Goal: Contribute content: Add original content to the website for others to see

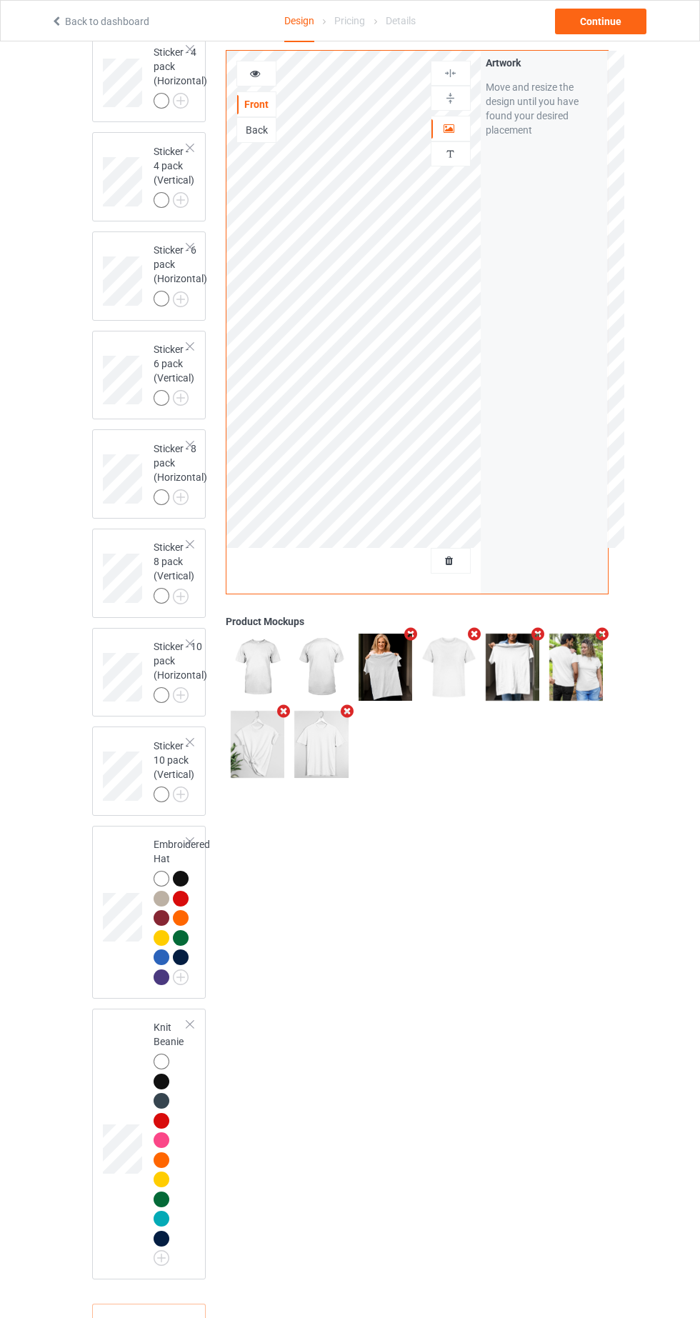
scroll to position [4488, 0]
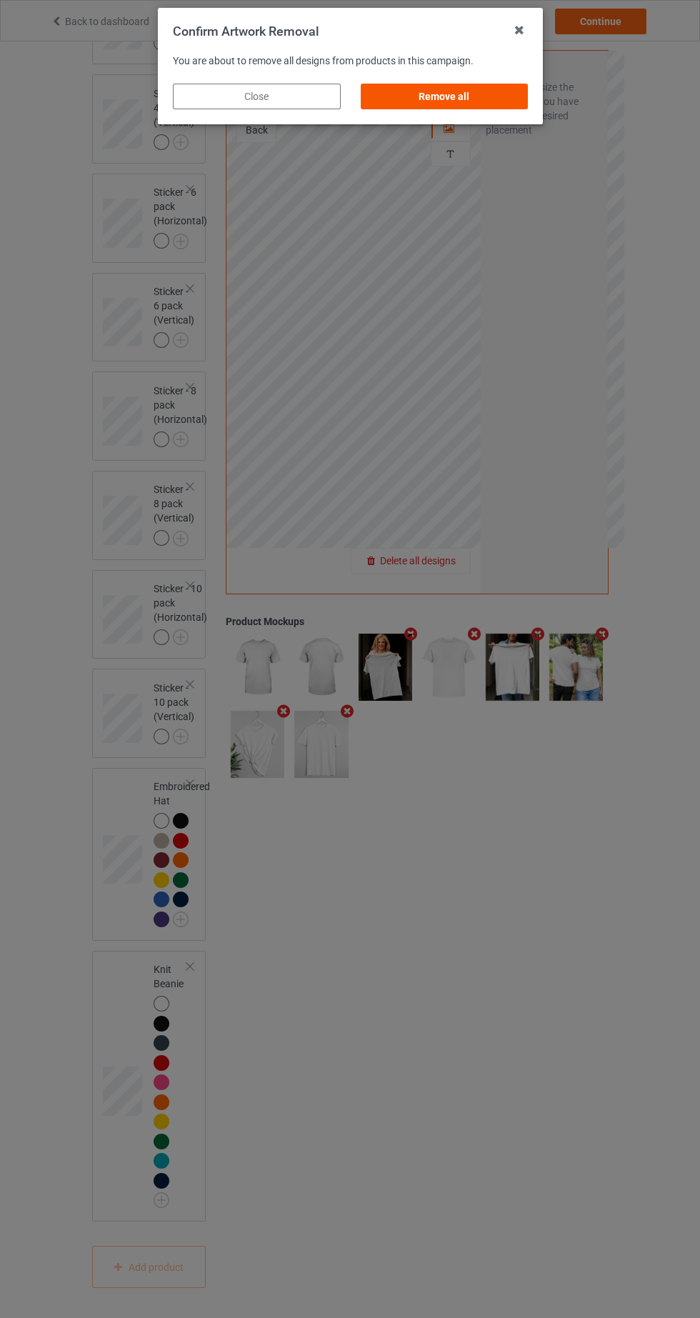
click at [500, 99] on div "Remove all" at bounding box center [444, 97] width 168 height 26
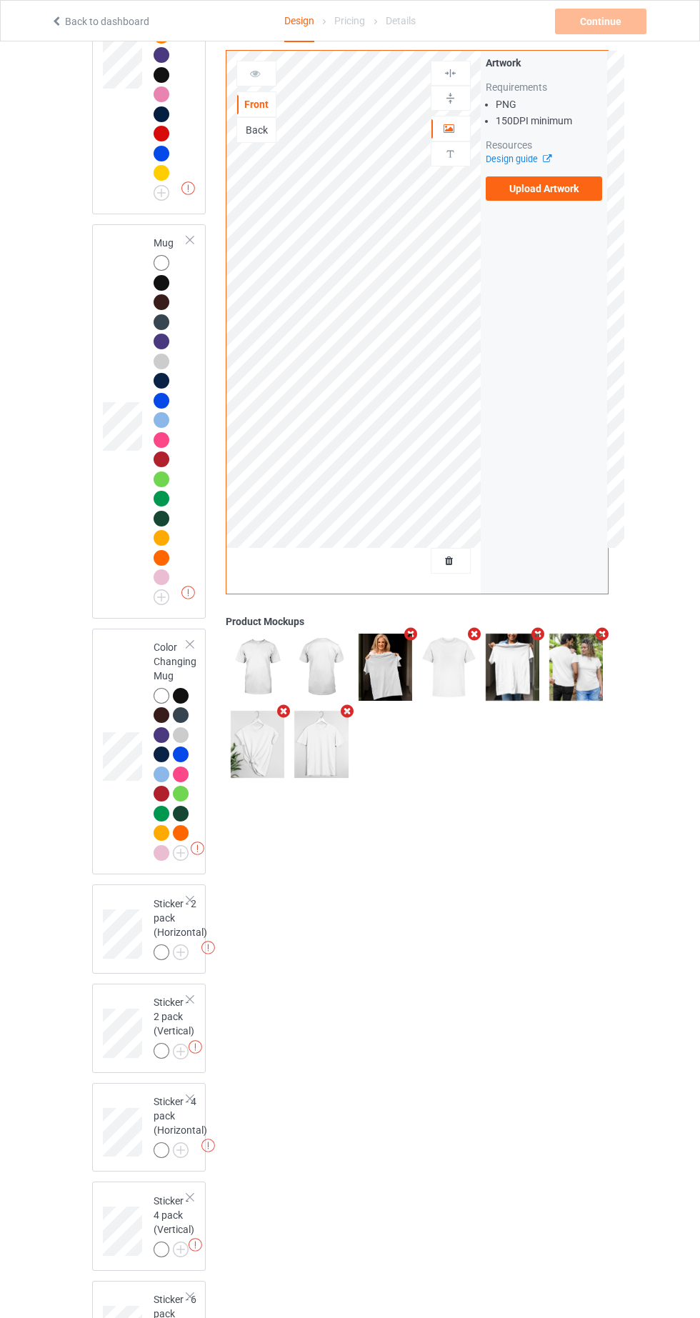
scroll to position [3204, 0]
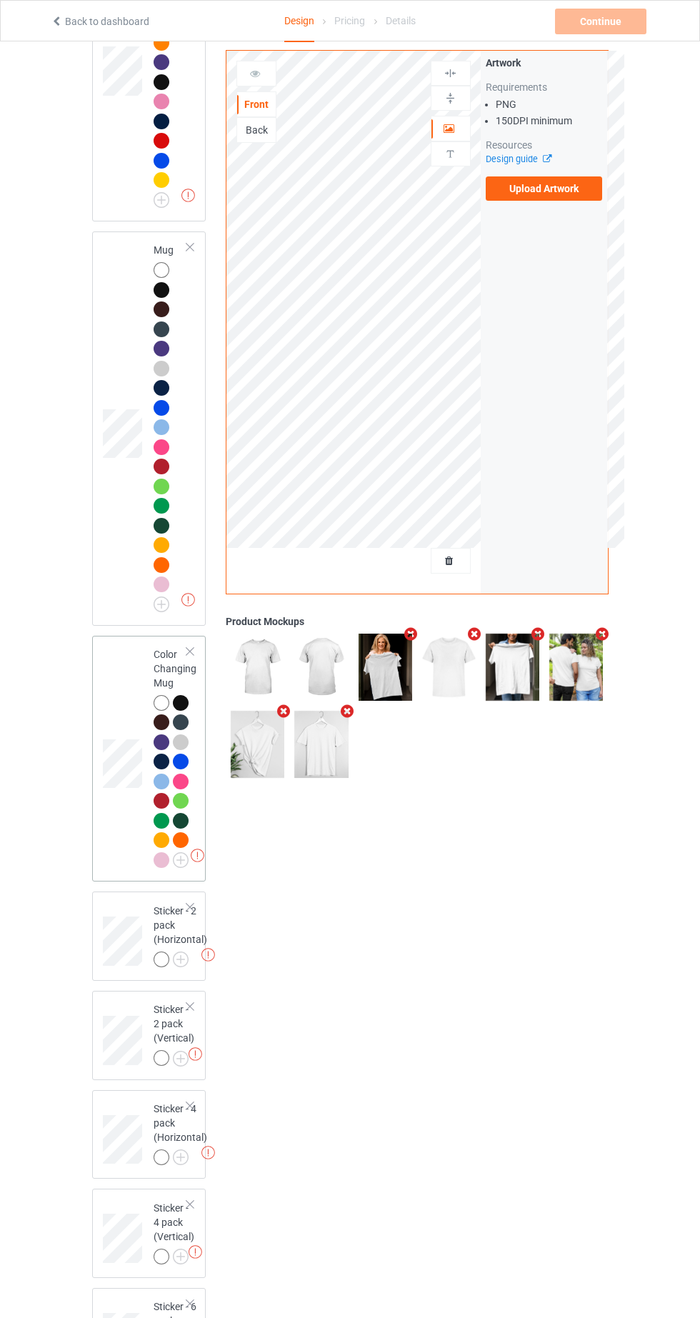
click at [190, 656] on div at bounding box center [190, 651] width 10 height 10
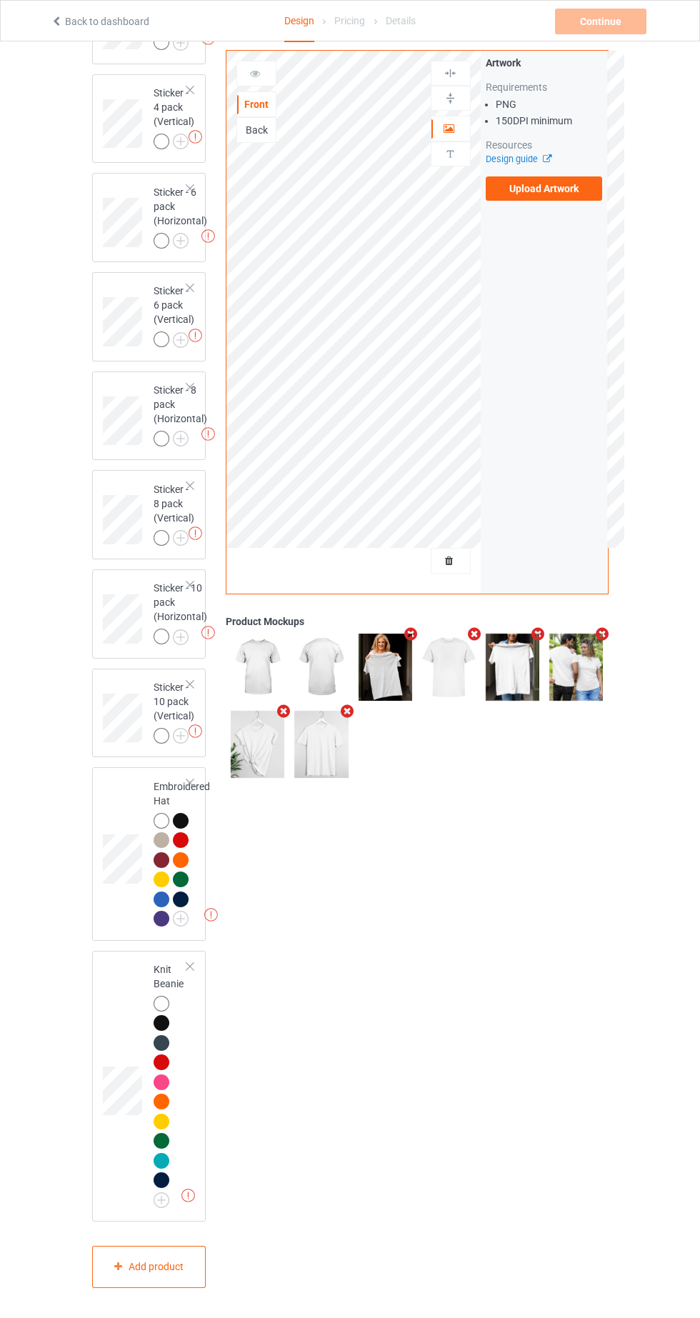
scroll to position [4232, 0]
click at [180, 1288] on div "Add product" at bounding box center [149, 1266] width 114 height 42
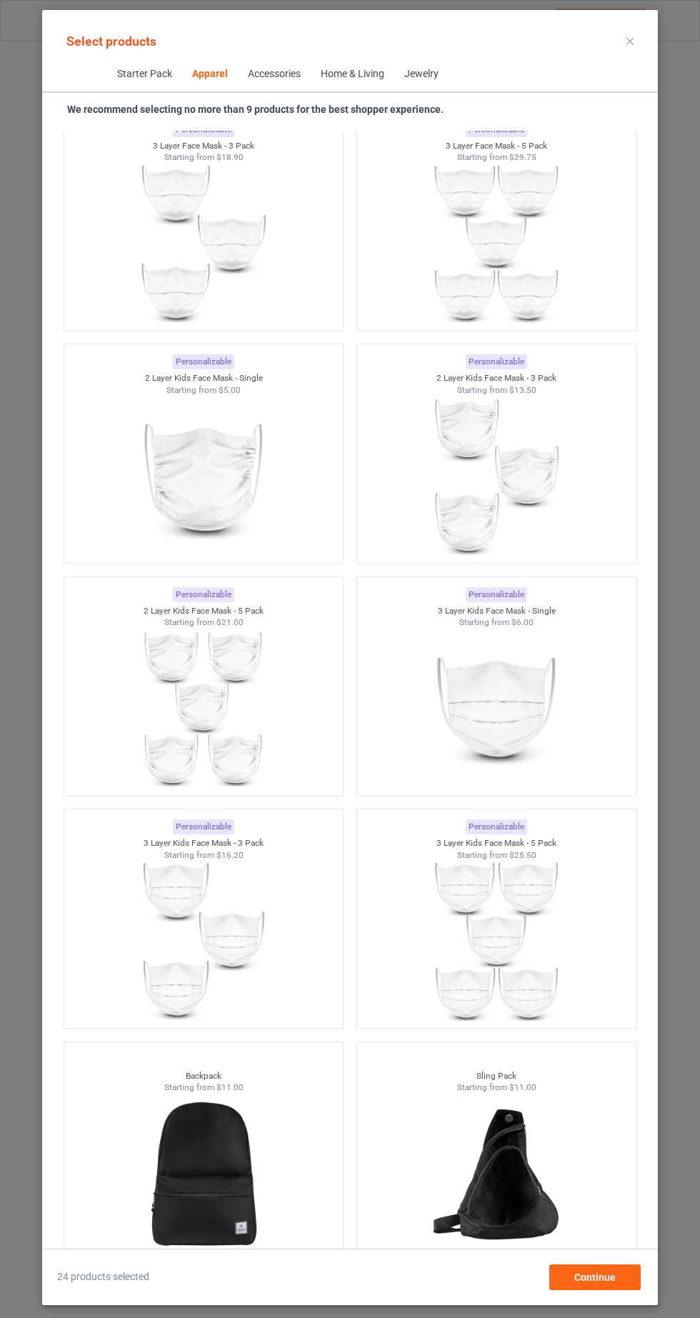
scroll to position [855, 0]
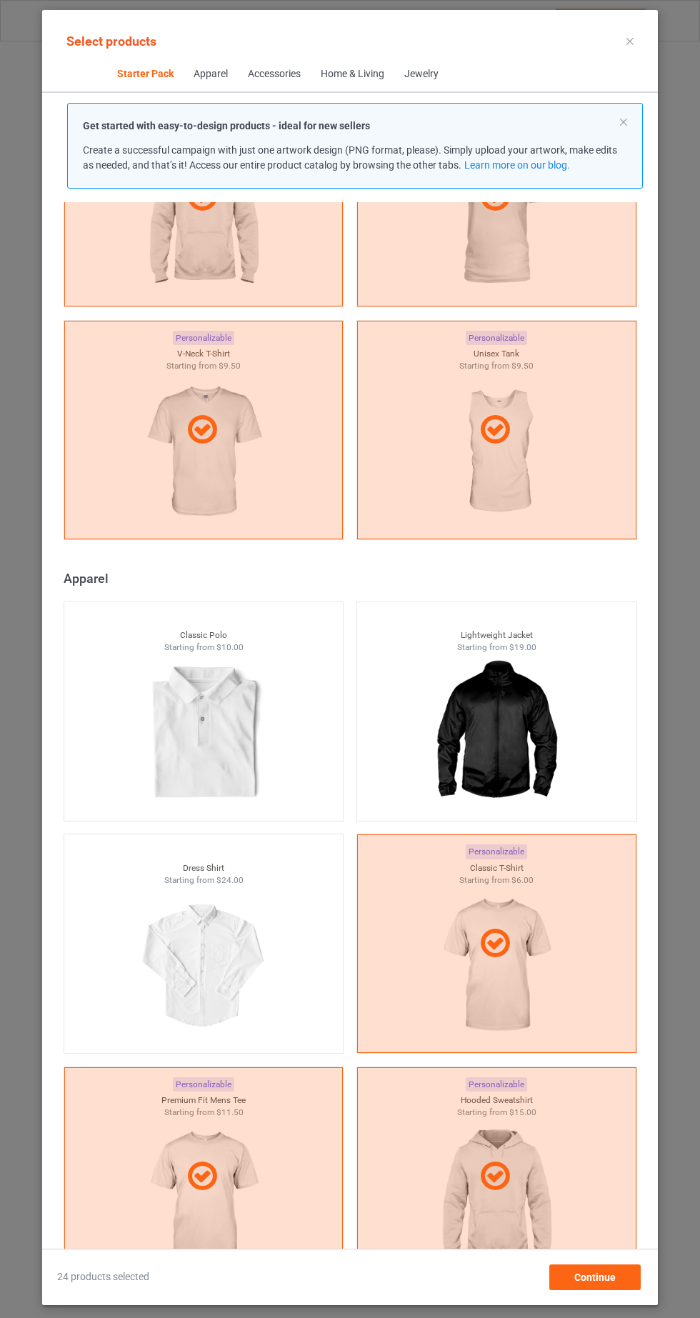
scroll to position [398, 0]
click at [256, 716] on img at bounding box center [203, 733] width 134 height 168
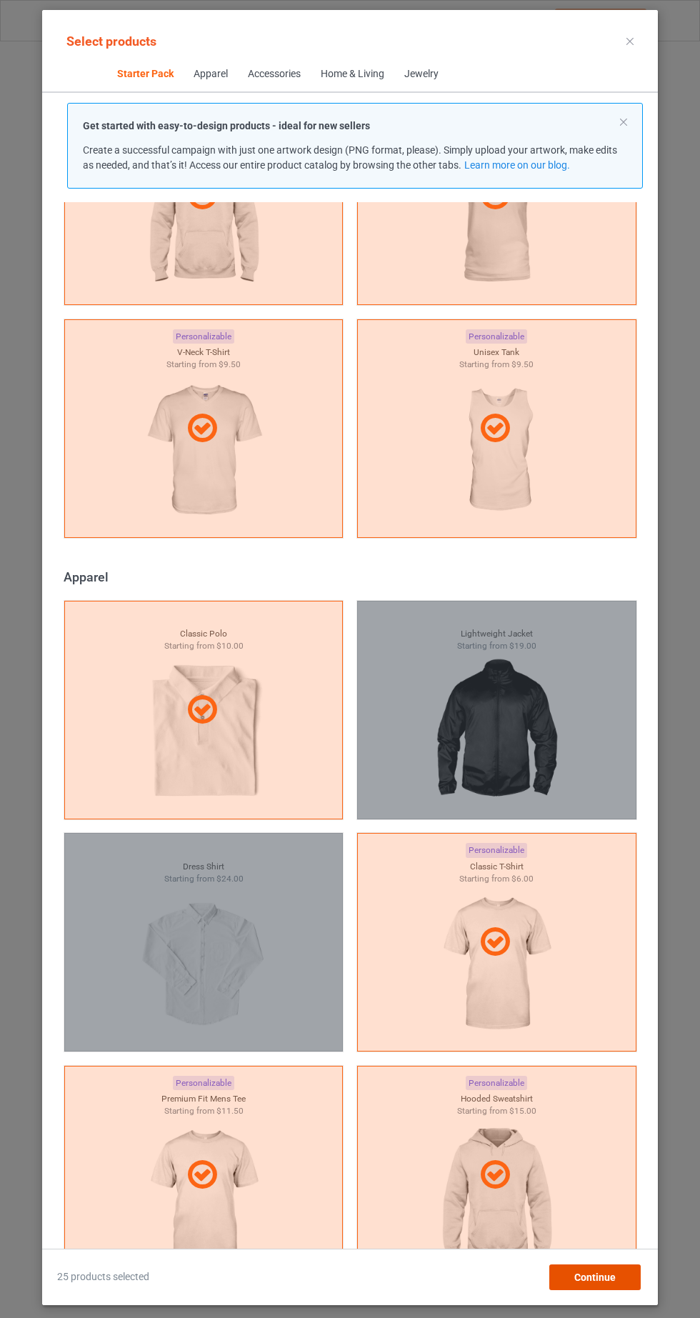
click at [614, 1290] on div "Continue" at bounding box center [594, 1277] width 91 height 26
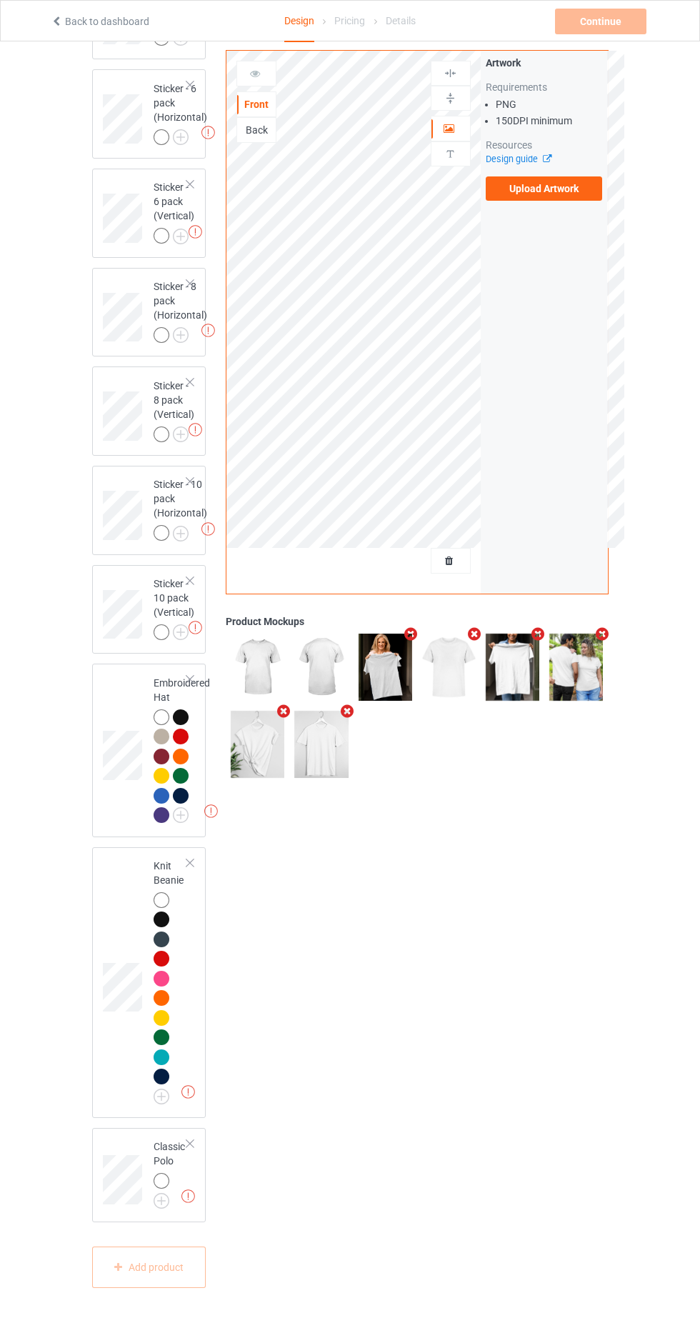
scroll to position [4336, 0]
click at [161, 1208] on img at bounding box center [162, 1201] width 16 height 16
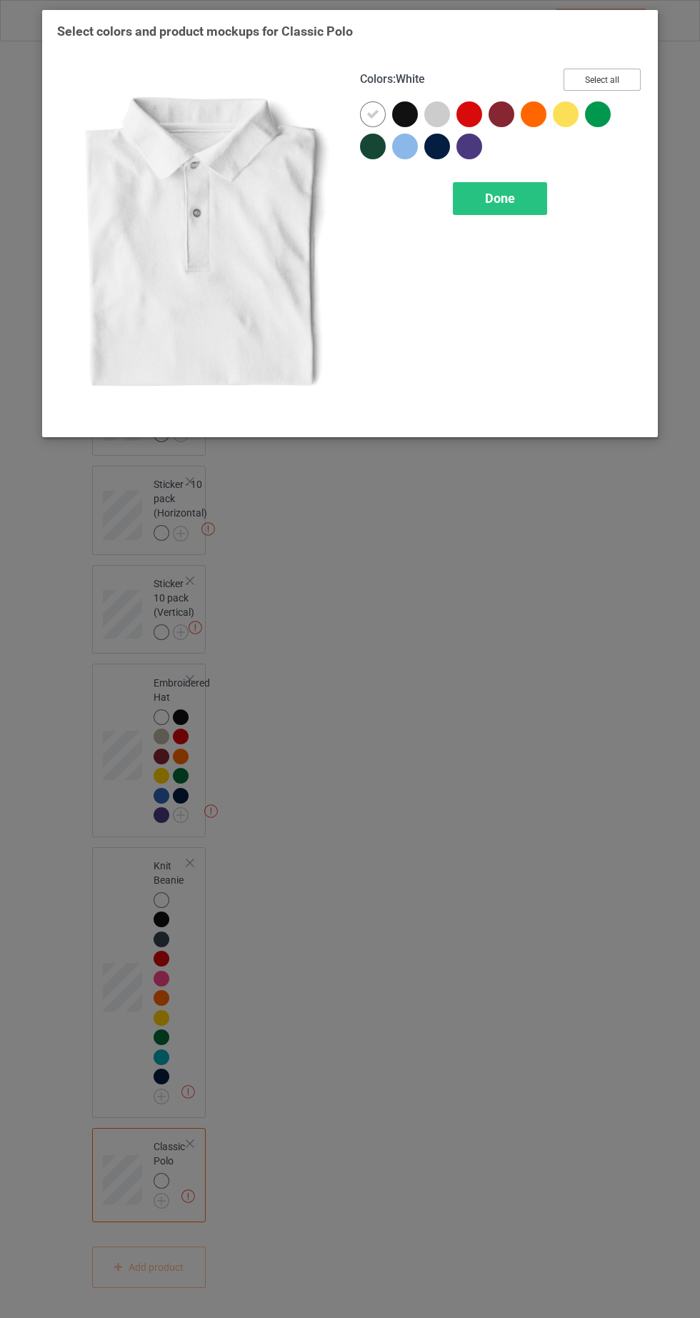
click at [614, 76] on button "Select all" at bounding box center [601, 80] width 77 height 22
click at [508, 204] on span "Done" at bounding box center [500, 198] width 30 height 15
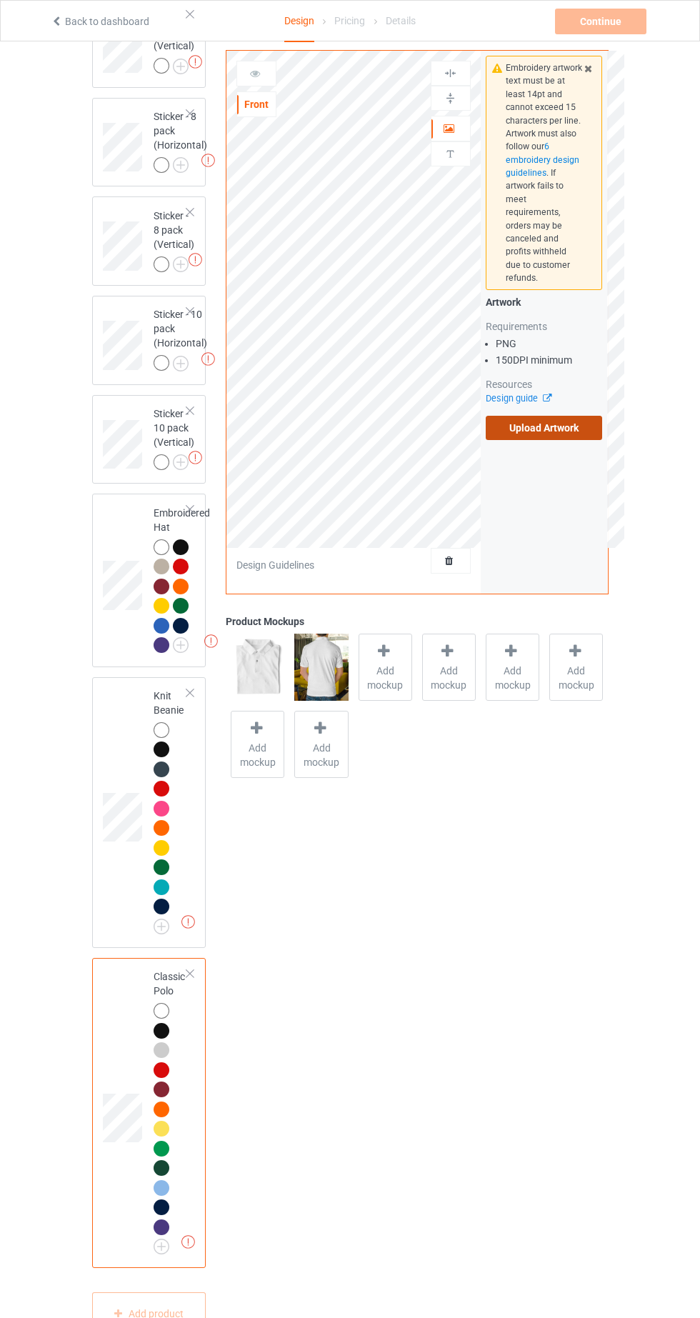
click at [588, 423] on label "Upload Artwork" at bounding box center [544, 428] width 117 height 24
click at [0, 0] on input "Upload Artwork" at bounding box center [0, 0] width 0 height 0
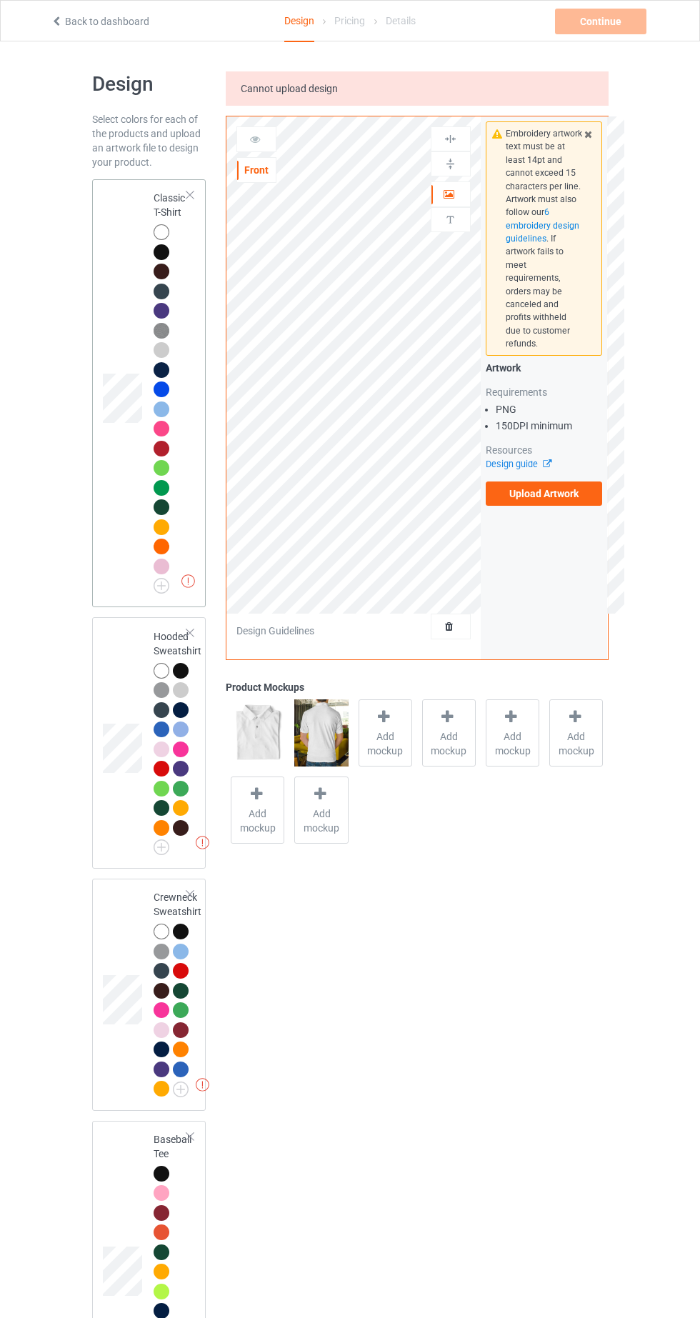
click at [155, 226] on div at bounding box center [162, 232] width 16 height 16
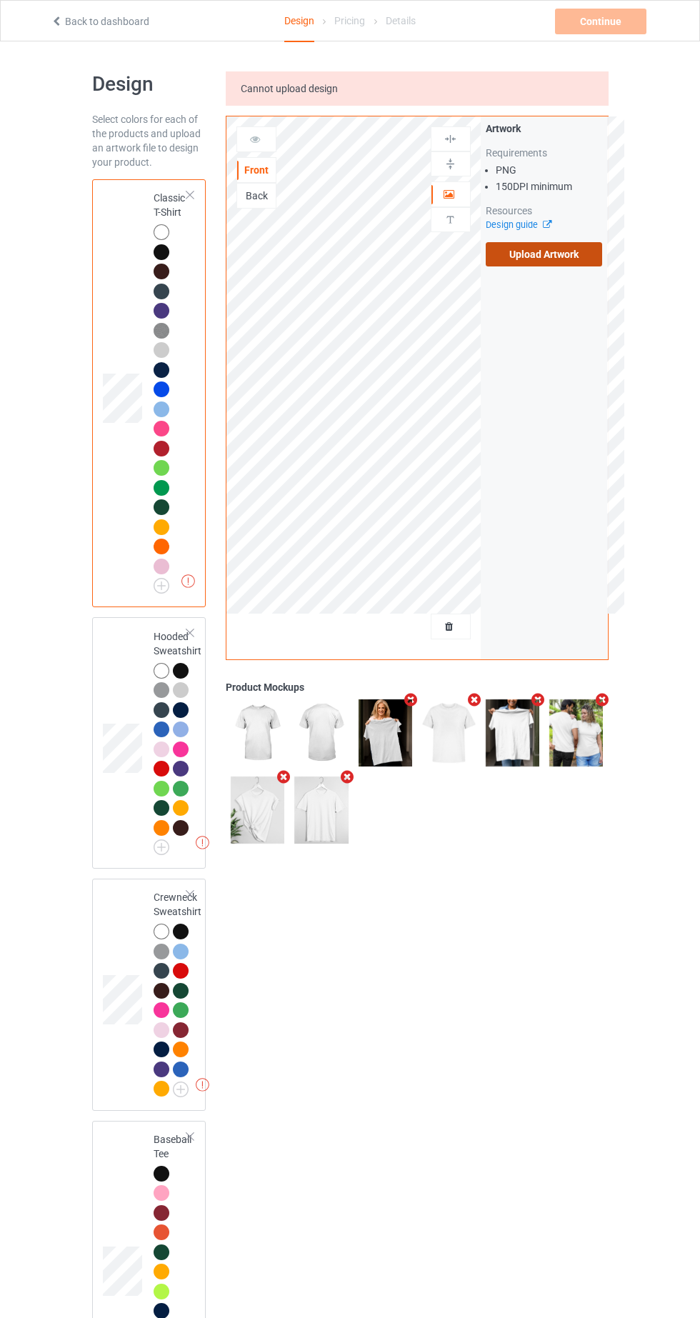
click at [558, 256] on label "Upload Artwork" at bounding box center [544, 254] width 117 height 24
click at [0, 0] on input "Upload Artwork" at bounding box center [0, 0] width 0 height 0
click at [582, 246] on label "Upload Artwork" at bounding box center [544, 254] width 117 height 24
click at [0, 0] on input "Upload Artwork" at bounding box center [0, 0] width 0 height 0
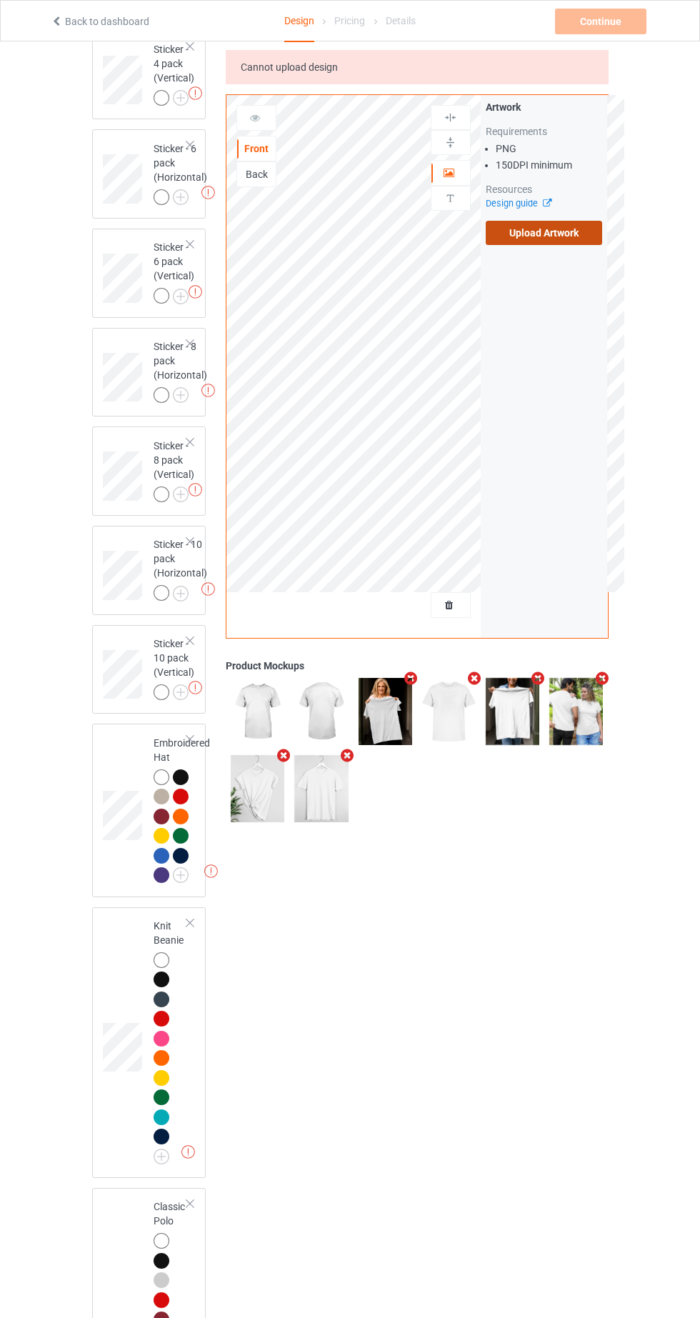
scroll to position [4552, 0]
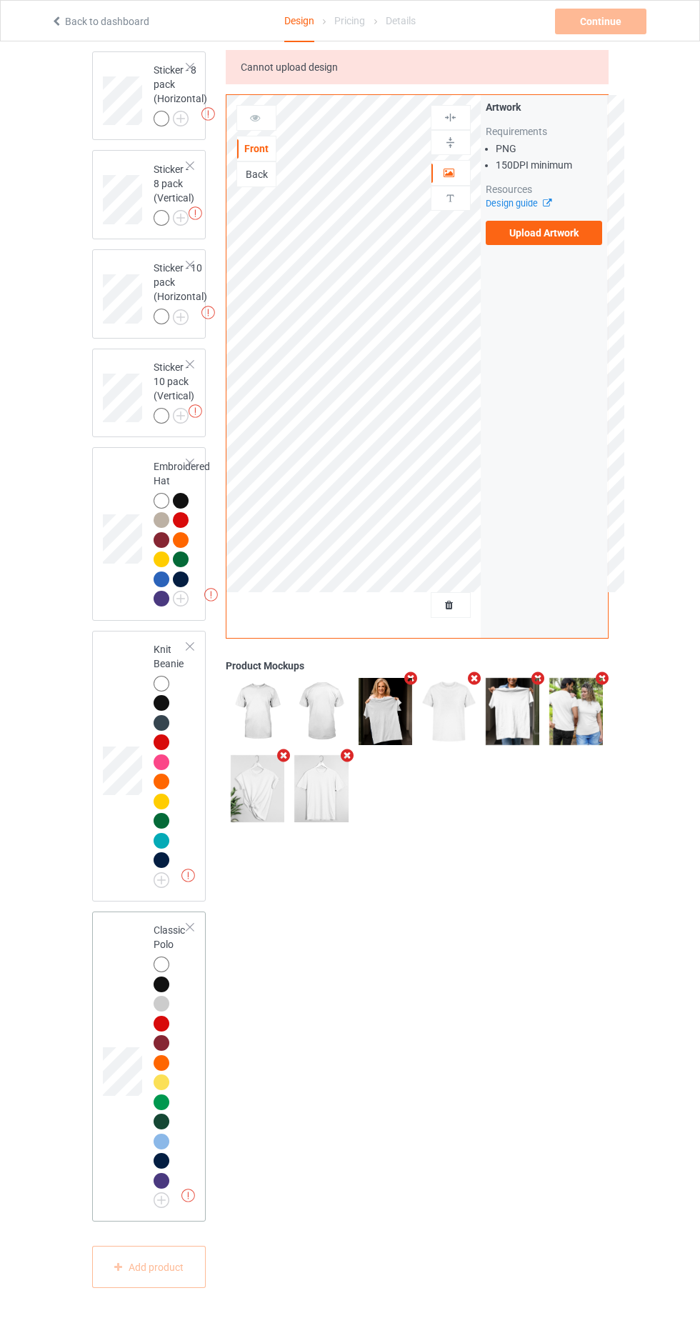
click at [161, 972] on div at bounding box center [162, 964] width 16 height 16
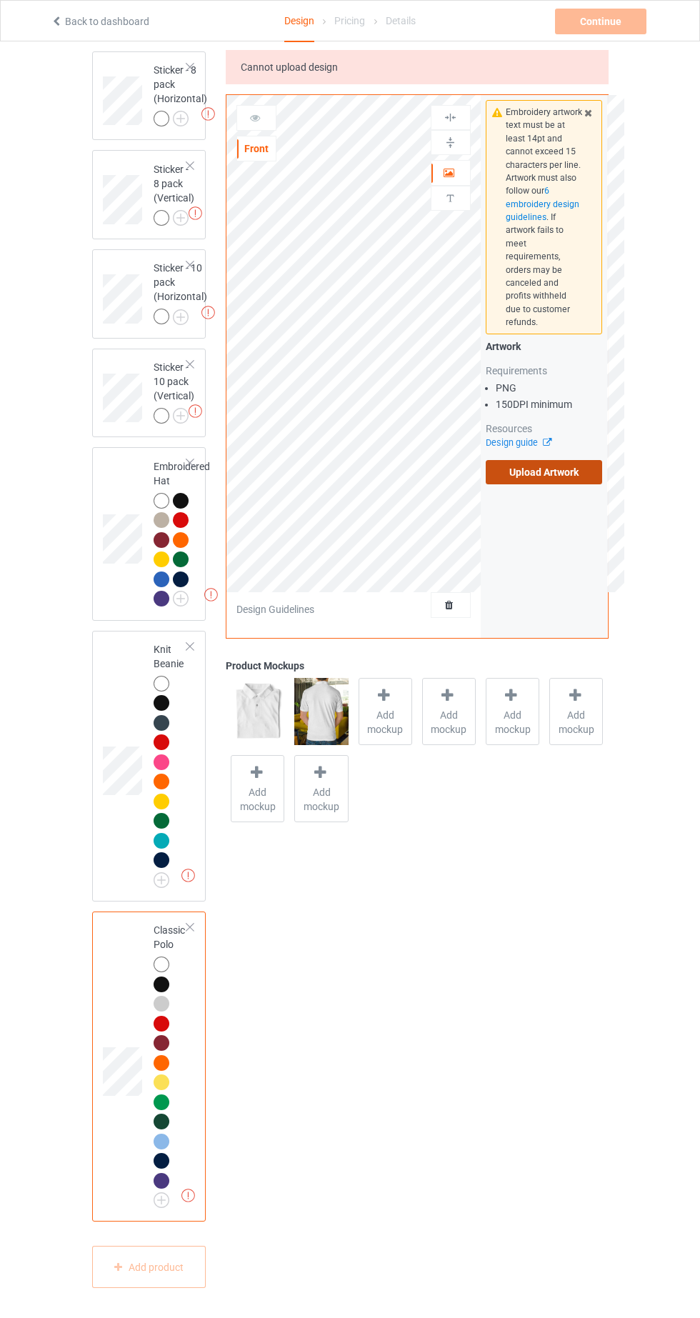
click at [593, 460] on label "Upload Artwork" at bounding box center [544, 472] width 117 height 24
click at [0, 0] on input "Upload Artwork" at bounding box center [0, 0] width 0 height 0
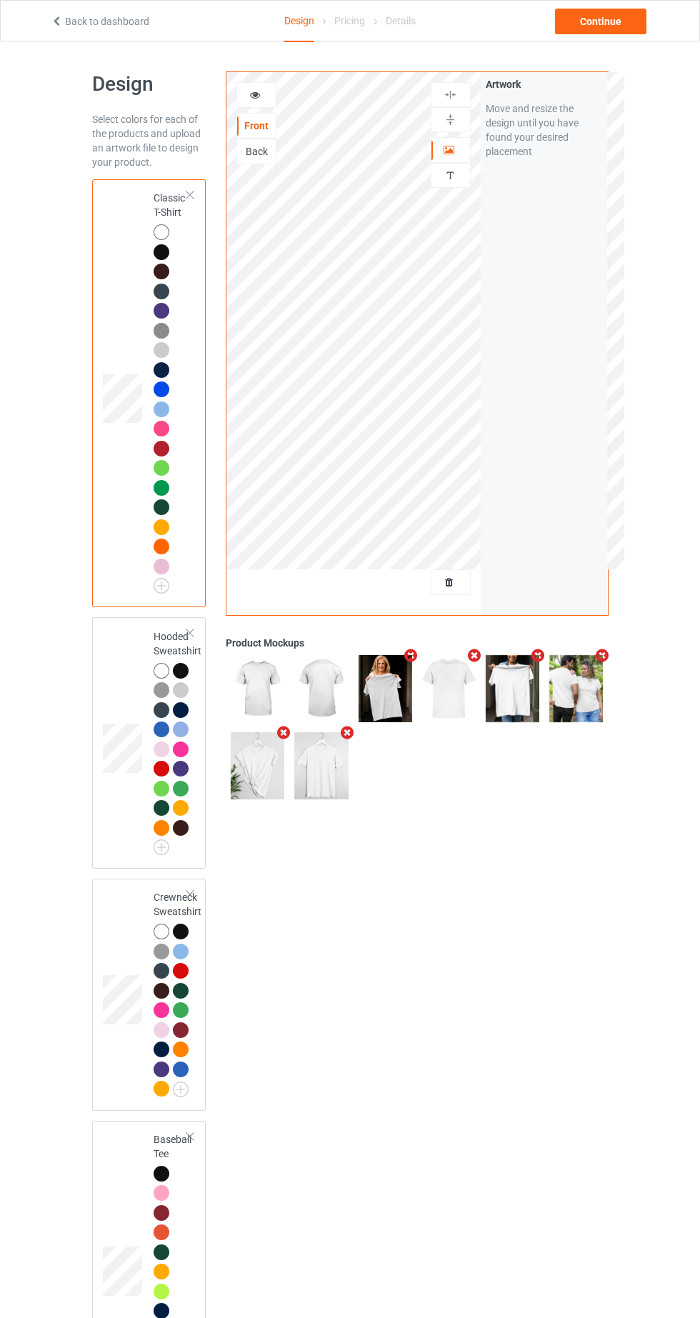
click at [467, 584] on div at bounding box center [450, 582] width 39 height 14
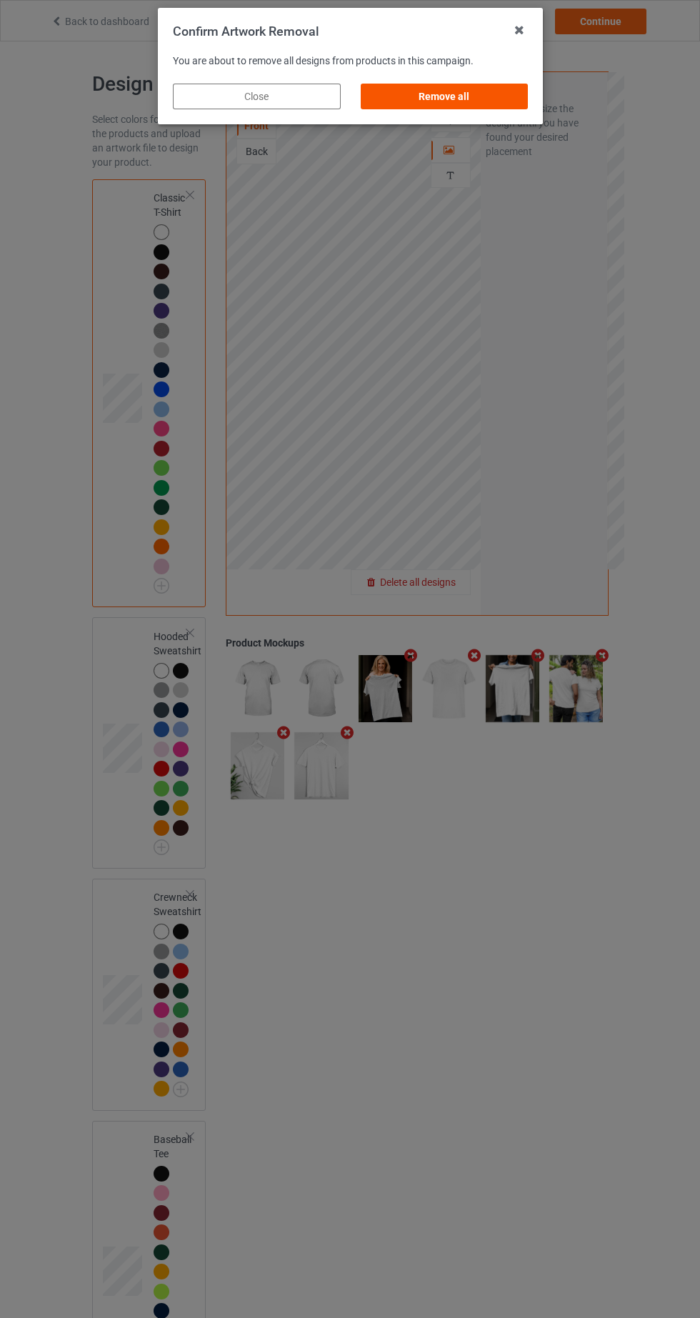
click at [506, 96] on div "Remove all" at bounding box center [444, 97] width 168 height 26
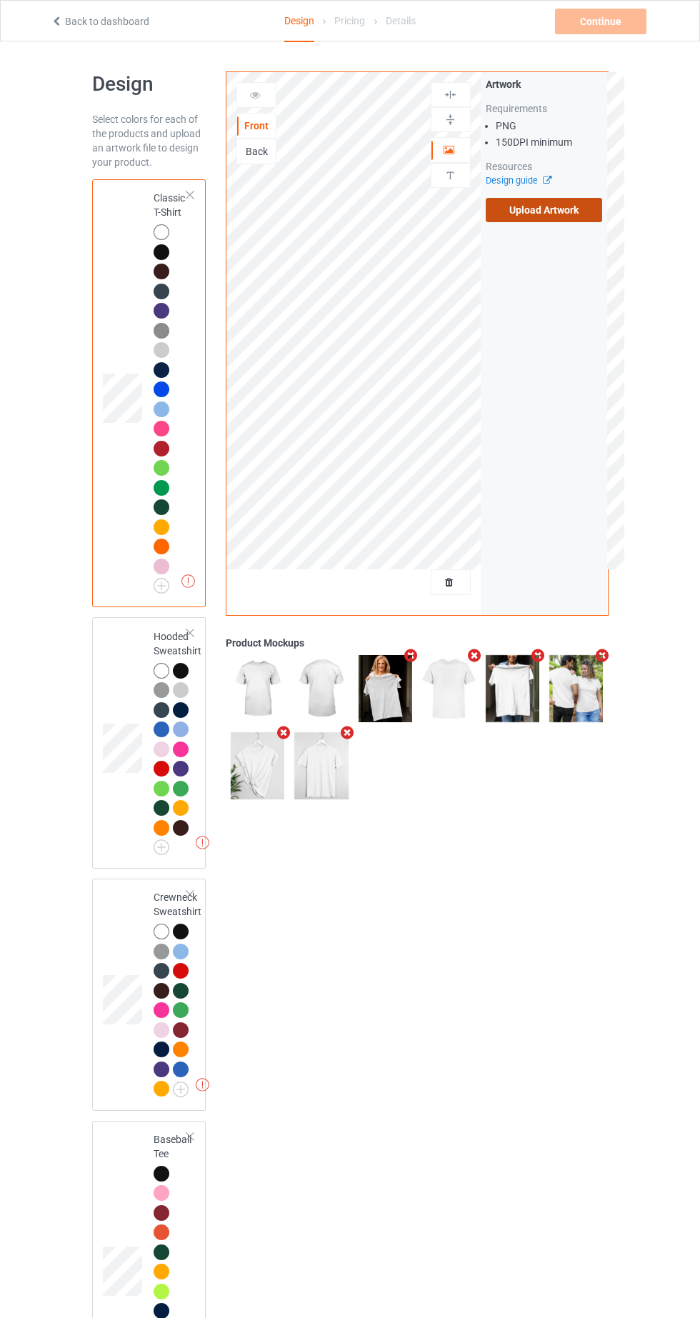
click at [592, 219] on label "Upload Artwork" at bounding box center [544, 210] width 117 height 24
click at [0, 0] on input "Upload Artwork" at bounding box center [0, 0] width 0 height 0
